Goal: Information Seeking & Learning: Learn about a topic

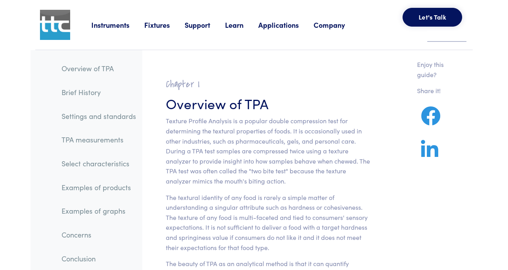
click at [108, 140] on link "TPA measurements" at bounding box center [98, 140] width 87 height 18
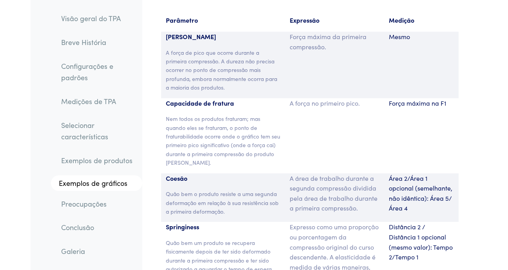
scroll to position [5928, 0]
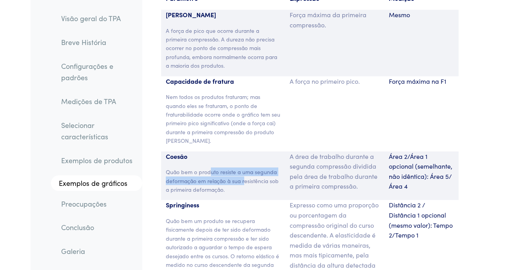
drag, startPoint x: 209, startPoint y: 103, endPoint x: 244, endPoint y: 107, distance: 34.7
click at [244, 168] on p "Quão bem o produto resiste a uma segunda deformação em relação à sua resistênci…" at bounding box center [223, 181] width 114 height 26
drag, startPoint x: 244, startPoint y: 107, endPoint x: 207, endPoint y: 114, distance: 37.1
click at [207, 168] on p "Quão bem o produto resiste a uma segunda deformação em relação à sua resistênci…" at bounding box center [223, 181] width 114 height 26
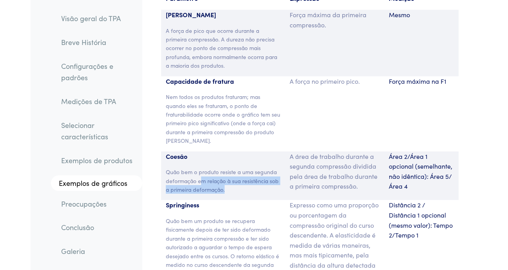
drag, startPoint x: 201, startPoint y: 111, endPoint x: 253, endPoint y: 120, distance: 53.3
click at [253, 168] on p "Quão bem o produto resiste a uma segunda deformação em relação à sua resistênci…" at bounding box center [223, 181] width 114 height 26
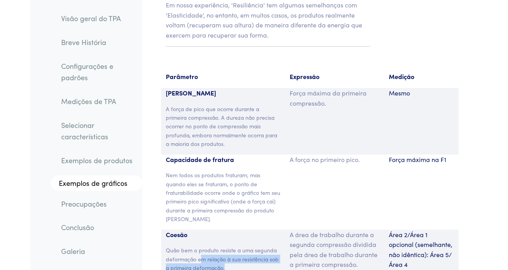
scroll to position [5810, 0]
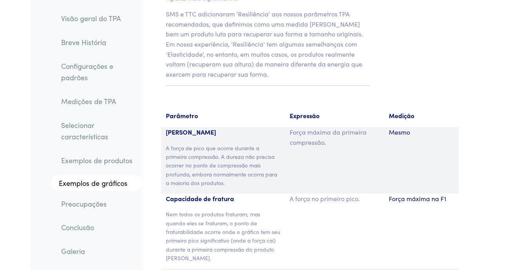
click at [98, 132] on link "Selecionar características" at bounding box center [98, 130] width 87 height 29
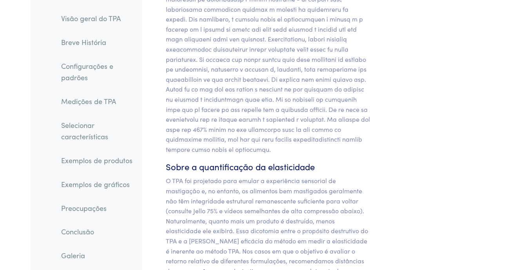
scroll to position [7912, 0]
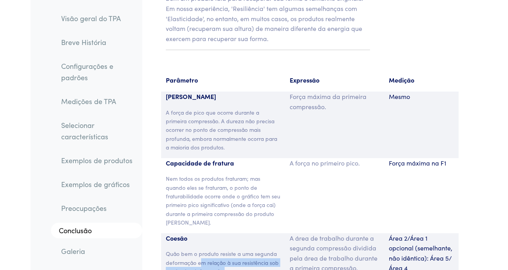
scroll to position [5810, 0]
